Goal: Check status

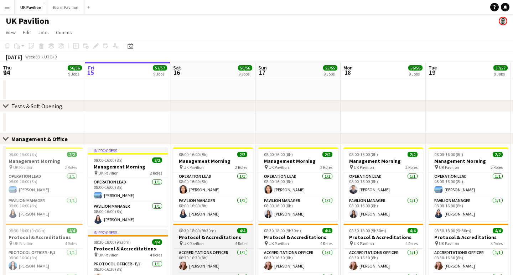
scroll to position [2, 0]
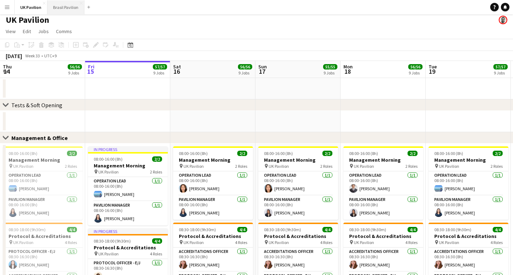
click at [70, 9] on button "Brasil Pavilion Close" at bounding box center [65, 7] width 37 height 14
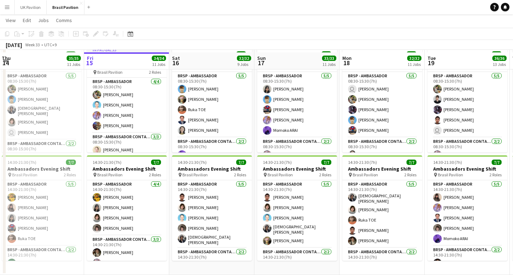
scroll to position [933, 0]
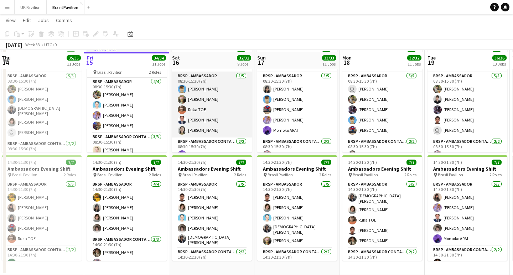
click at [211, 96] on app-card-role "BRSP - Ambassador [DATE] 08:30-15:30 (7h) [PERSON_NAME] [PERSON_NAME] Ruka TOE …" at bounding box center [212, 105] width 80 height 66
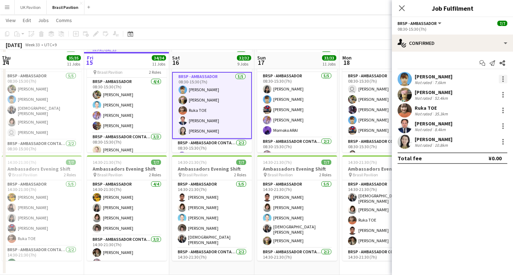
click at [502, 78] on div at bounding box center [503, 79] width 9 height 9
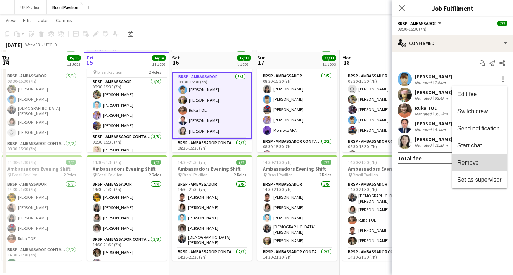
click at [465, 163] on span "Remove" at bounding box center [467, 163] width 21 height 6
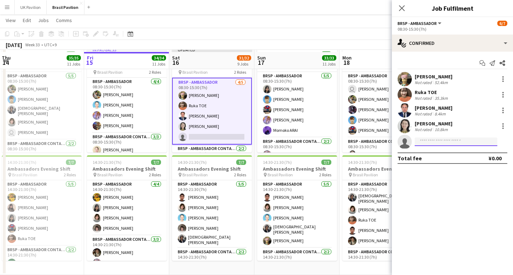
click at [426, 145] on input at bounding box center [456, 141] width 83 height 9
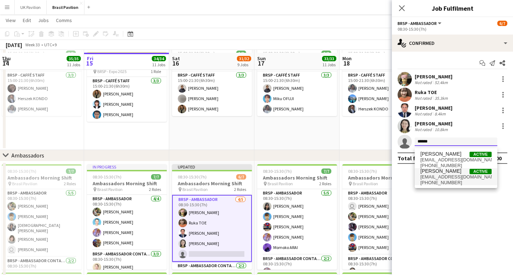
scroll to position [813, 0]
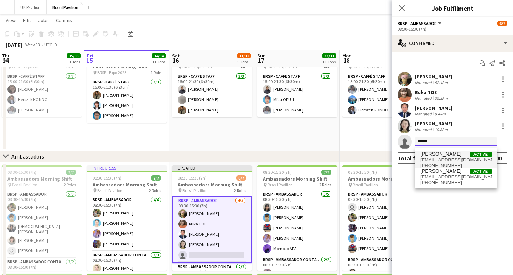
type input "******"
click at [439, 157] on span "[PERSON_NAME]" at bounding box center [440, 154] width 41 height 6
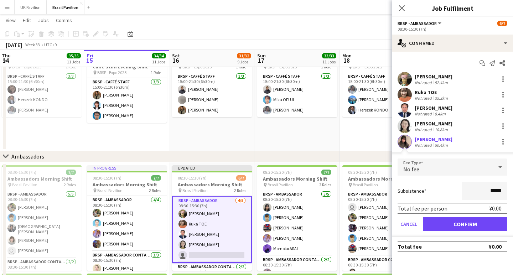
drag, startPoint x: 449, startPoint y: 230, endPoint x: 435, endPoint y: 228, distance: 14.1
click at [448, 230] on button "Confirm" at bounding box center [465, 224] width 84 height 14
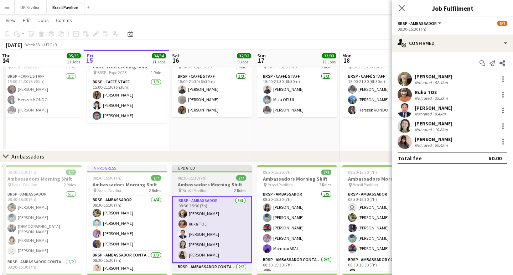
click at [211, 188] on h3 "Ambassadors Morning Shift" at bounding box center [212, 184] width 80 height 6
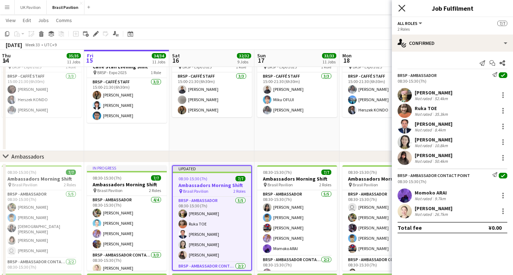
drag, startPoint x: 399, startPoint y: 9, endPoint x: 408, endPoint y: 9, distance: 9.3
click at [399, 9] on icon "Close pop-in" at bounding box center [401, 8] width 7 height 7
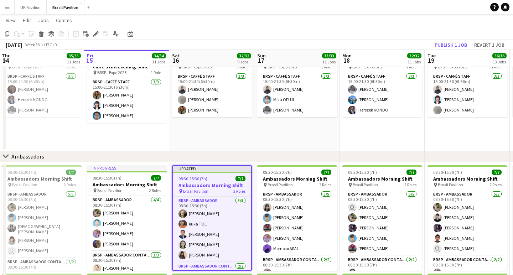
click at [433, 42] on button "Publish 1 job" at bounding box center [451, 44] width 38 height 9
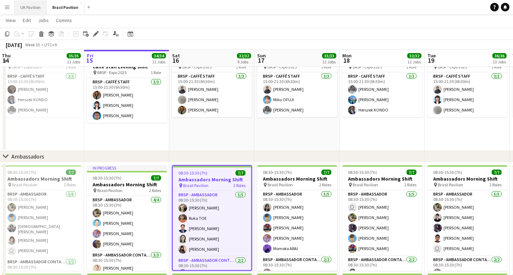
click at [32, 8] on button "UK Pavilion Close" at bounding box center [31, 7] width 32 height 14
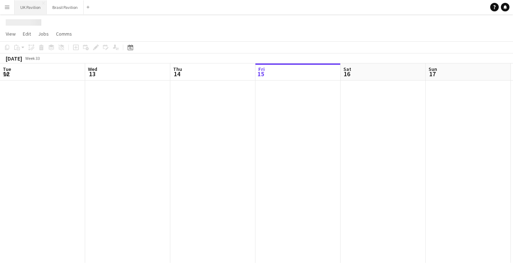
click at [32, 8] on button "UK Pavilion Close" at bounding box center [31, 7] width 32 height 14
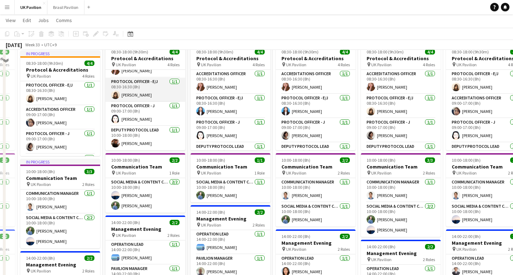
scroll to position [193, 0]
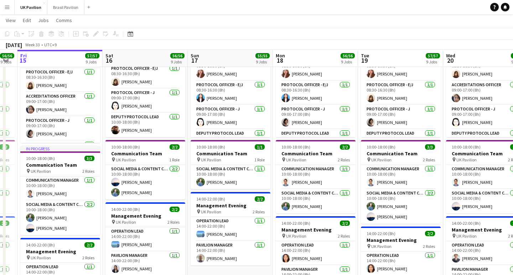
click at [10, 4] on button "Menu" at bounding box center [7, 7] width 14 height 14
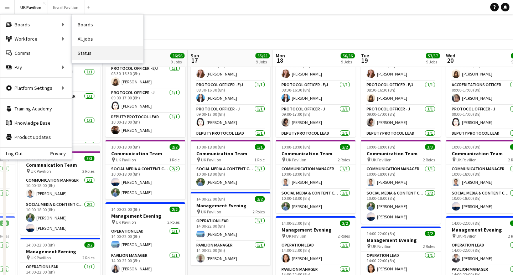
click at [93, 52] on link "Status" at bounding box center [107, 53] width 71 height 14
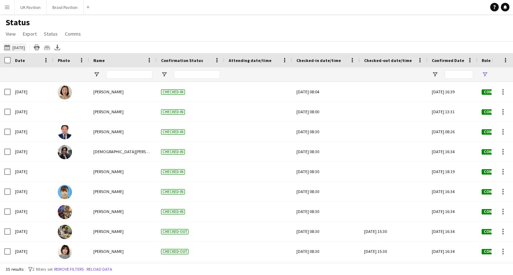
click at [26, 52] on button "[DATE] to [DATE] [DATE]" at bounding box center [15, 47] width 24 height 9
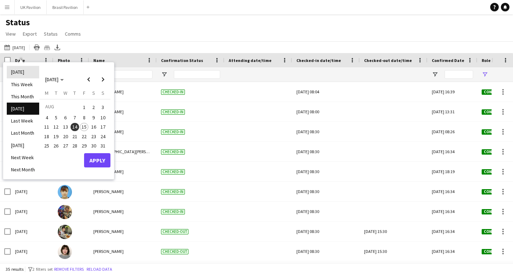
click at [24, 77] on li "[DATE]" at bounding box center [23, 72] width 32 height 12
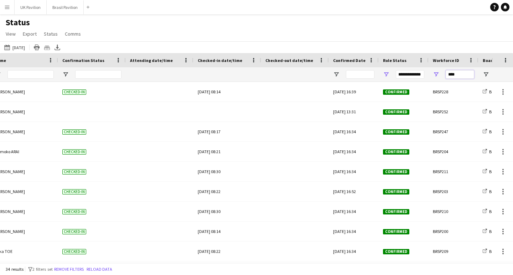
drag, startPoint x: 460, startPoint y: 77, endPoint x: 427, endPoint y: 79, distance: 33.2
click at [428, 79] on div "****" at bounding box center [453, 74] width 50 height 14
type input "***"
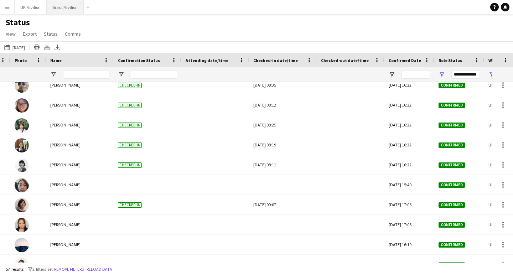
scroll to position [404, 0]
